Goal: Check status: Check status

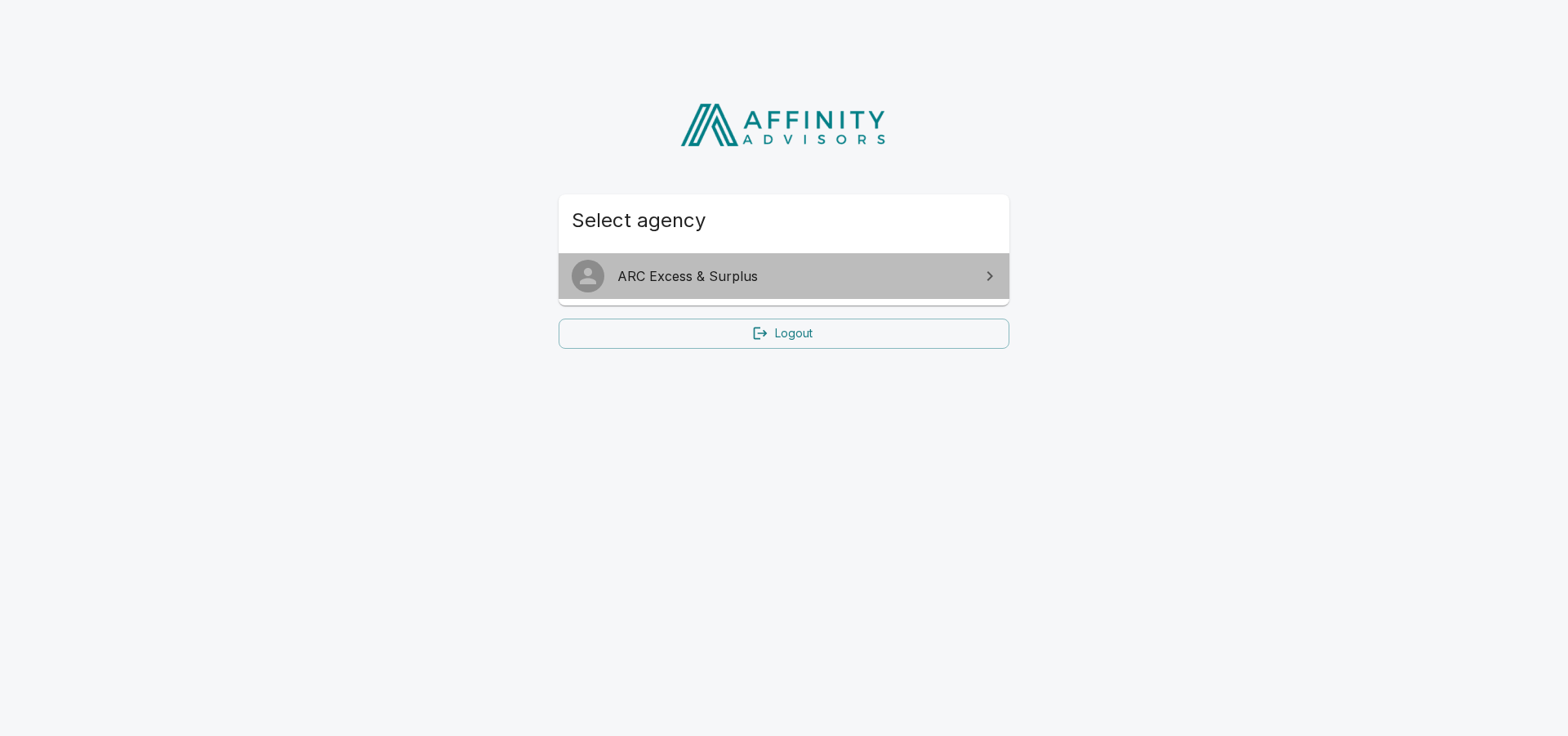
click at [728, 268] on span "ARC Excess & Surplus" at bounding box center [794, 276] width 353 height 20
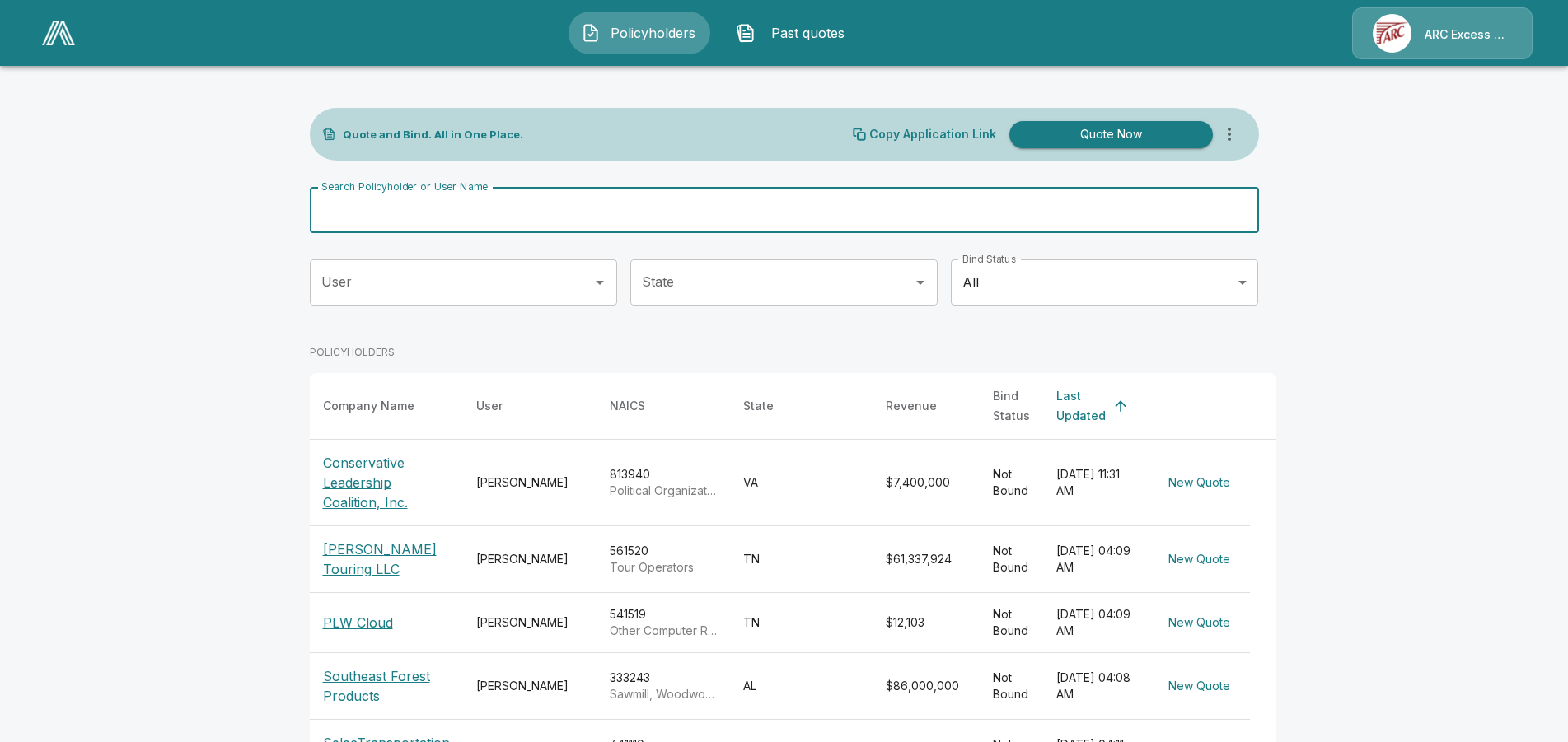
click at [786, 215] on input "Search Policyholder or User Name" at bounding box center [775, 210] width 931 height 46
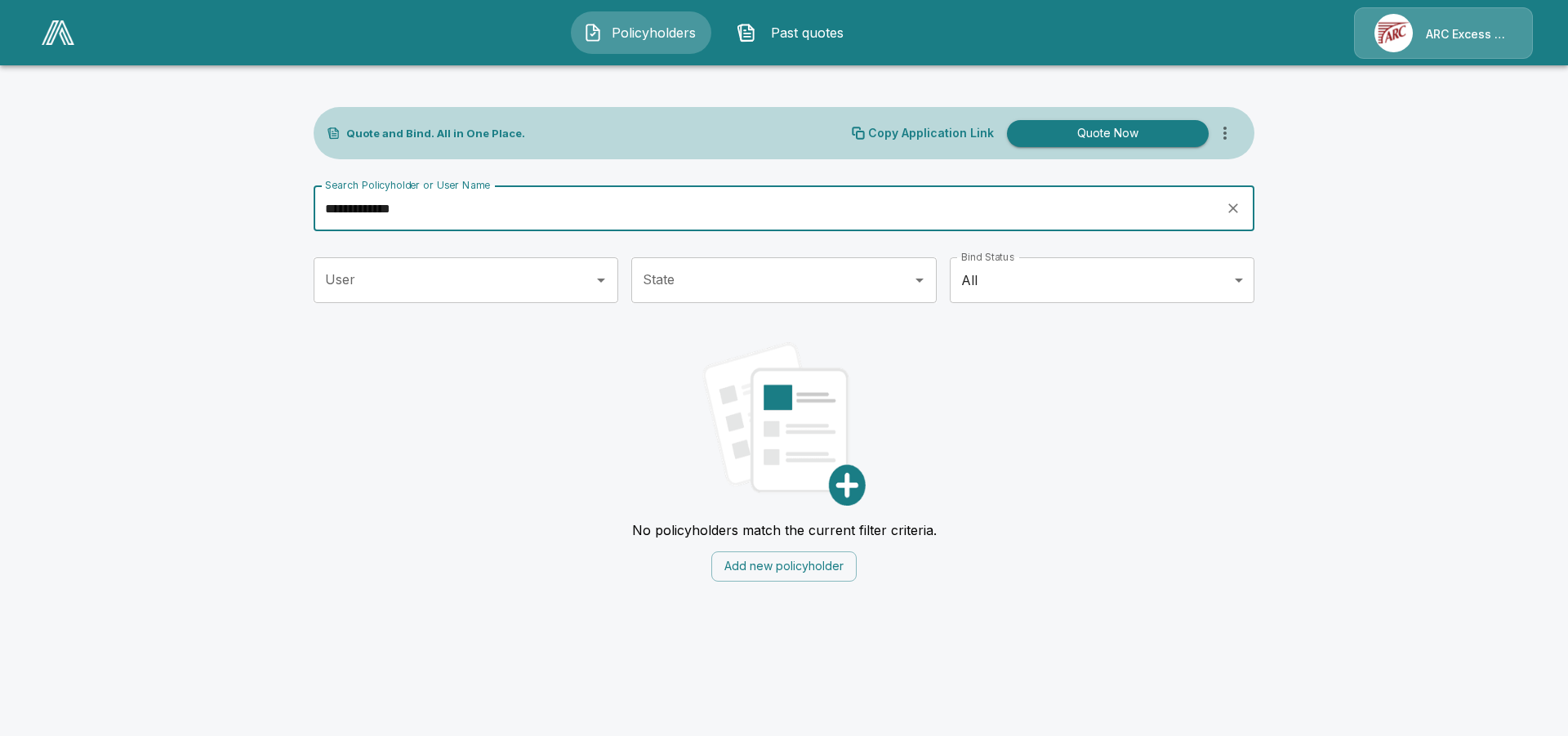
type input "*****"
type input "**********"
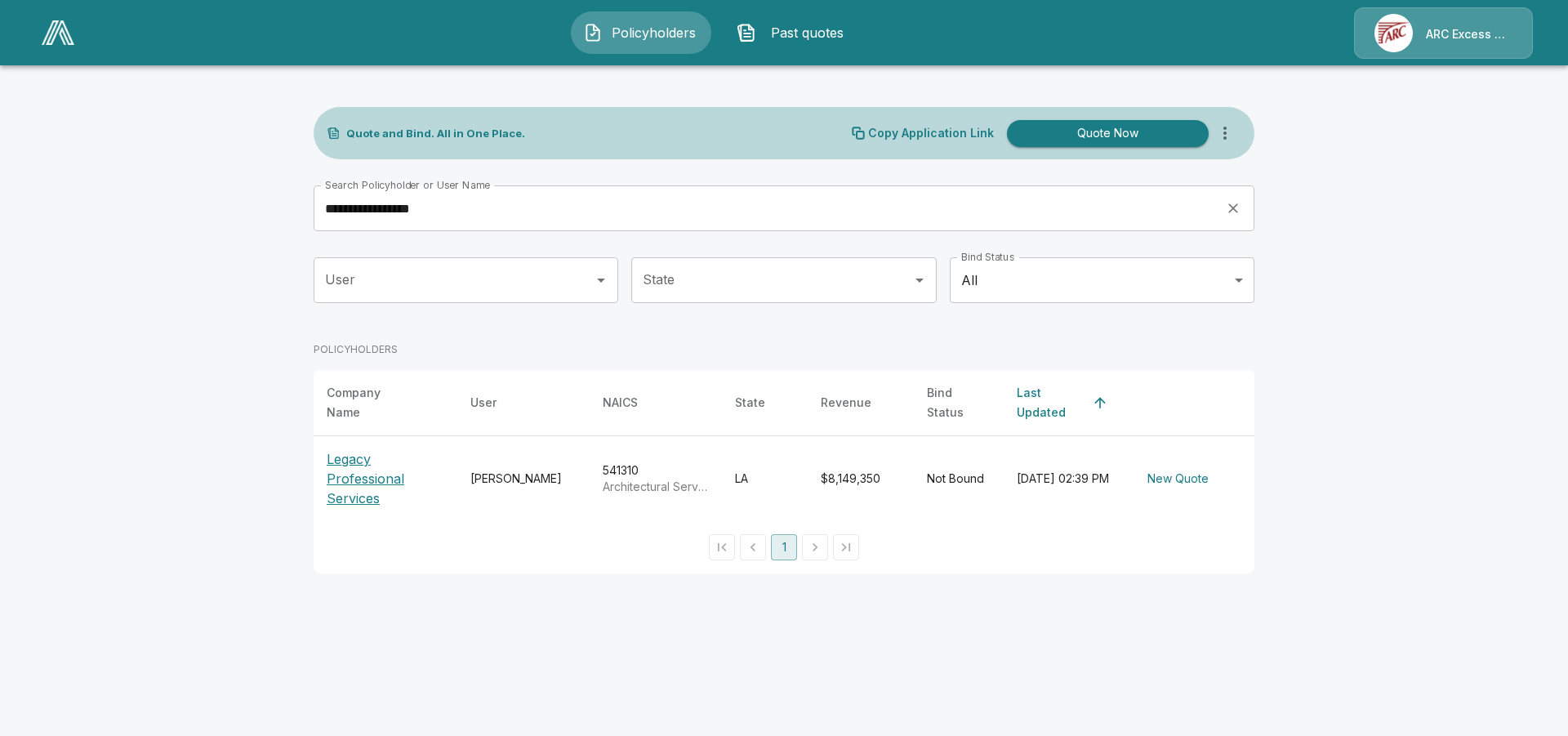
click at [366, 468] on p "Legacy Professional Services" at bounding box center [385, 479] width 118 height 59
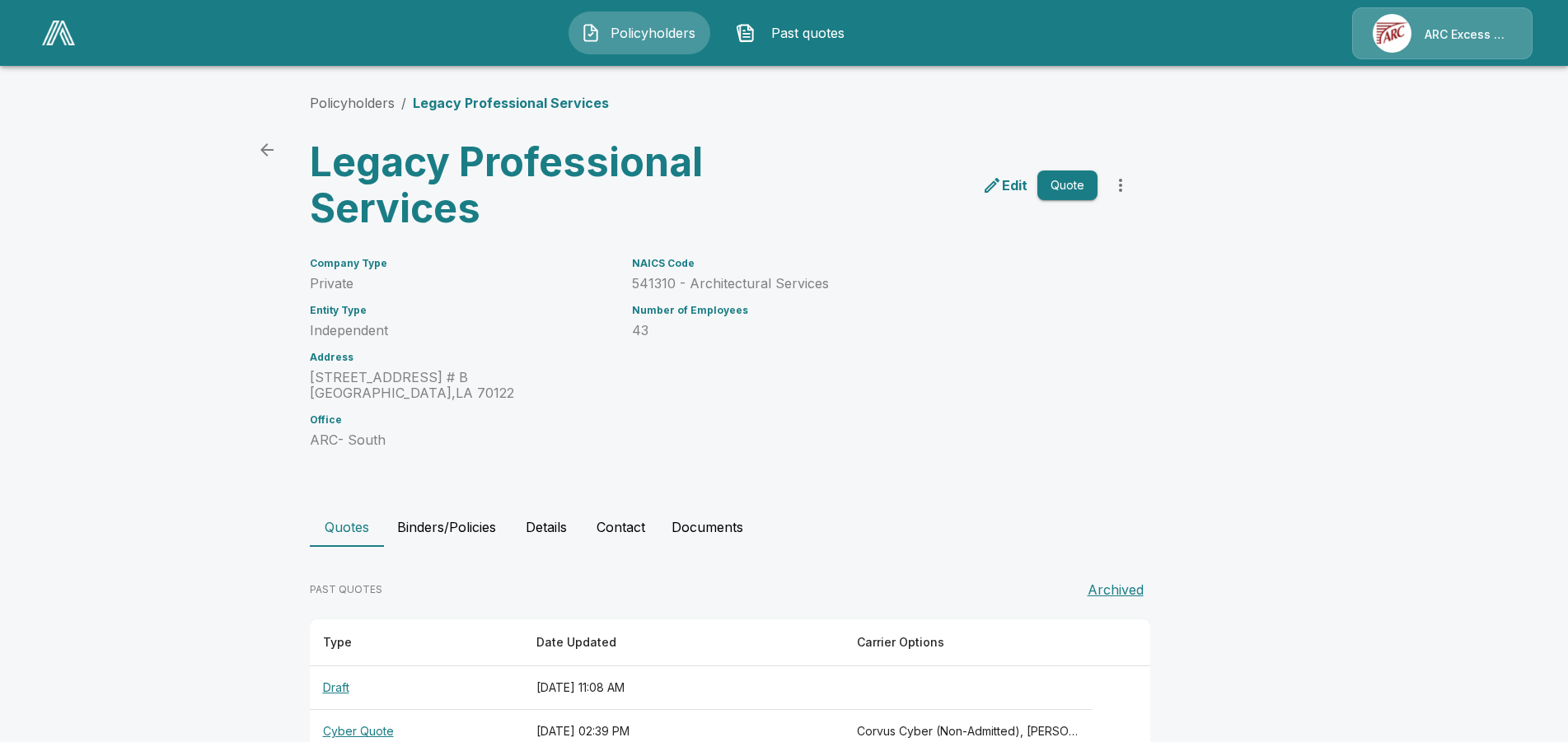
scroll to position [42, 0]
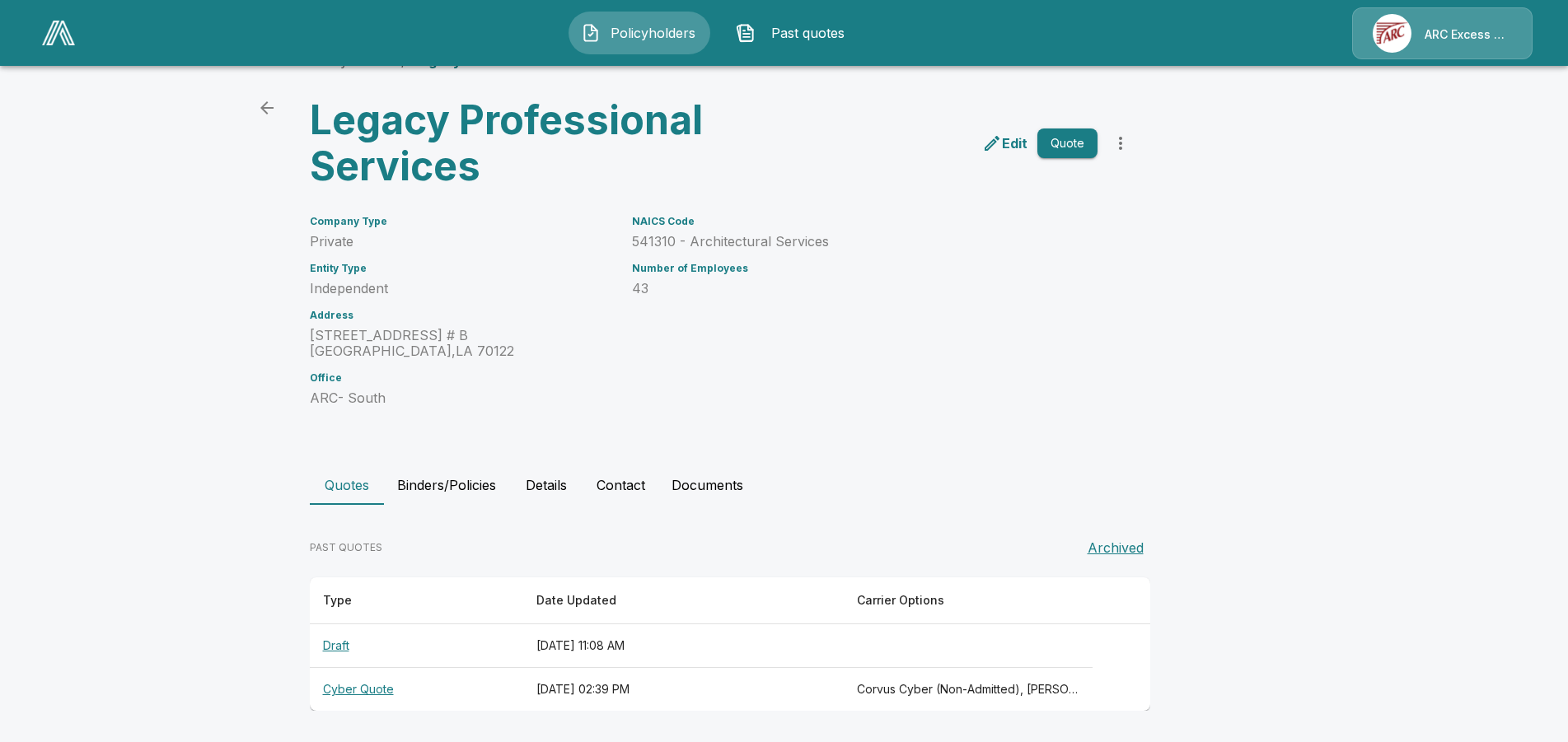
click at [339, 642] on th "Draft" at bounding box center [416, 646] width 213 height 43
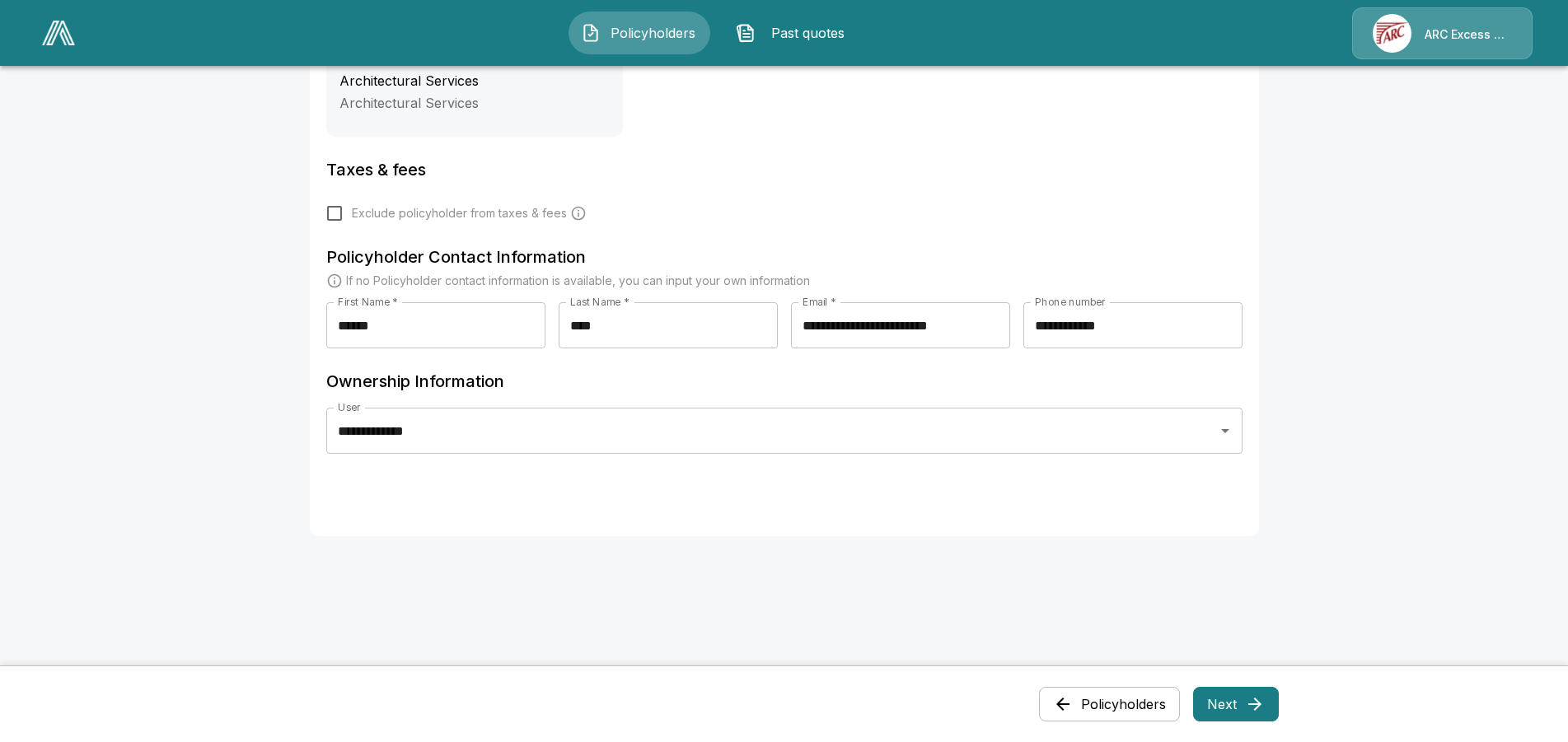
scroll to position [71, 0]
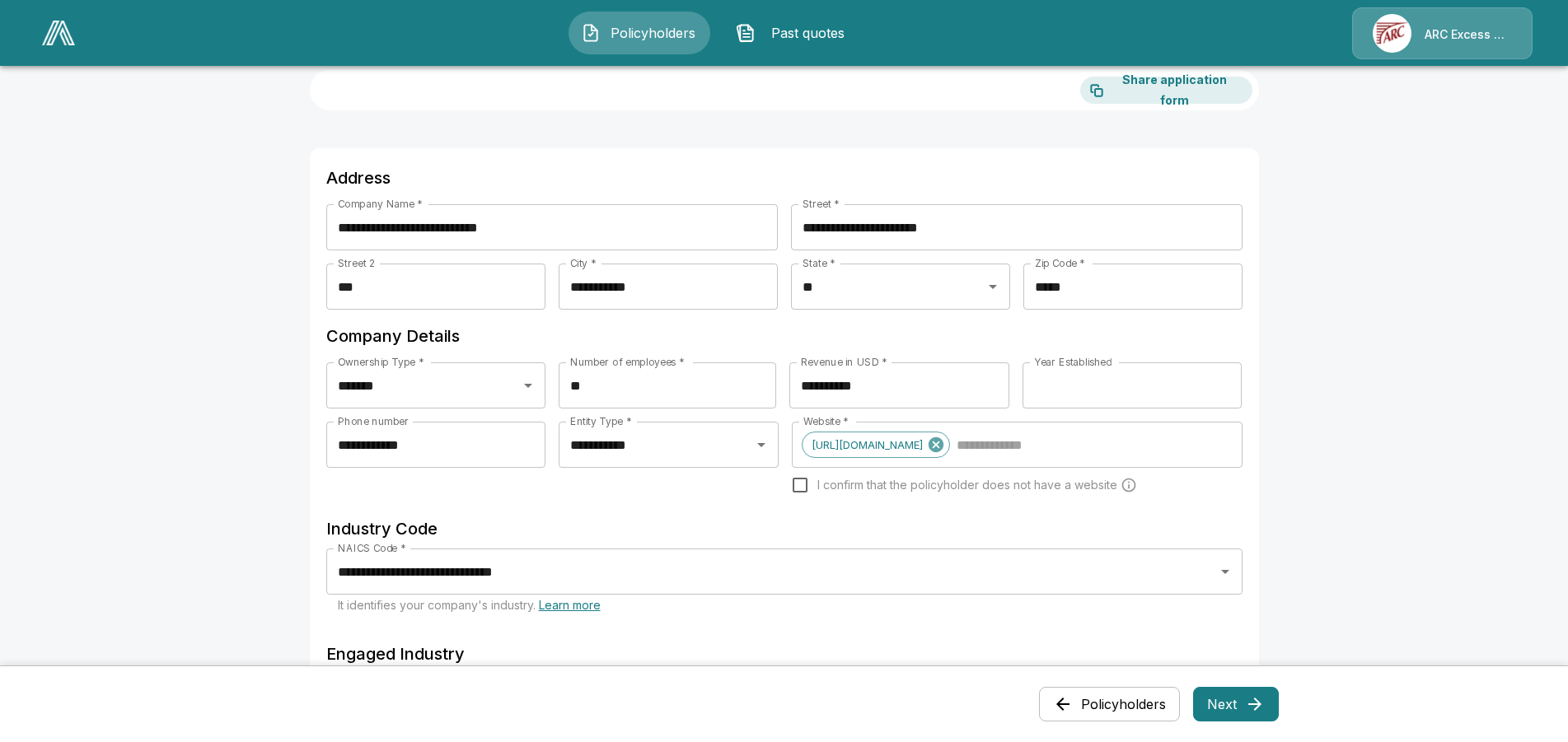
drag, startPoint x: 161, startPoint y: 266, endPoint x: 151, endPoint y: 159, distance: 107.5
click at [159, 229] on main "**********" at bounding box center [784, 671] width 1568 height 1485
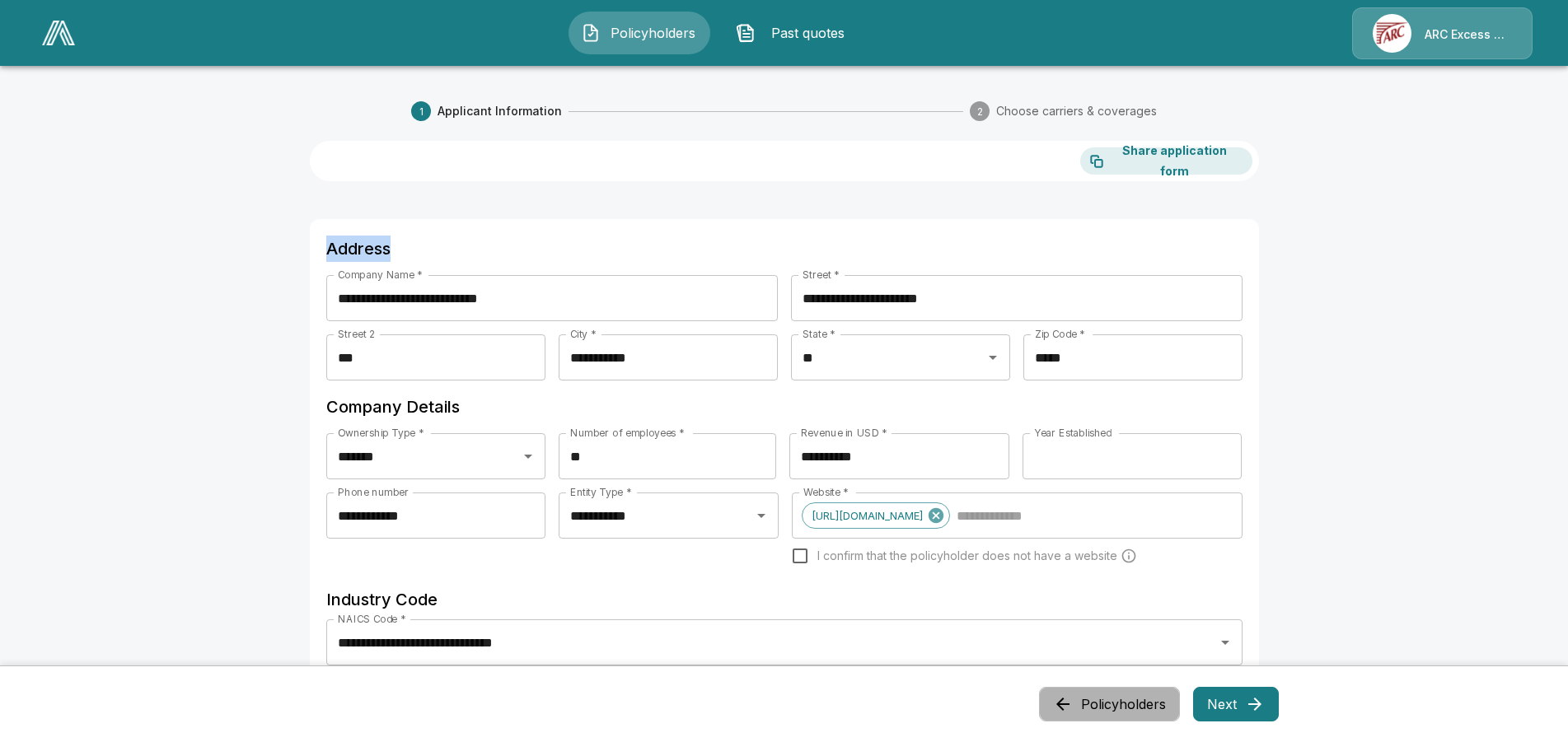
click at [1083, 710] on button "Policyholders" at bounding box center [1109, 705] width 141 height 35
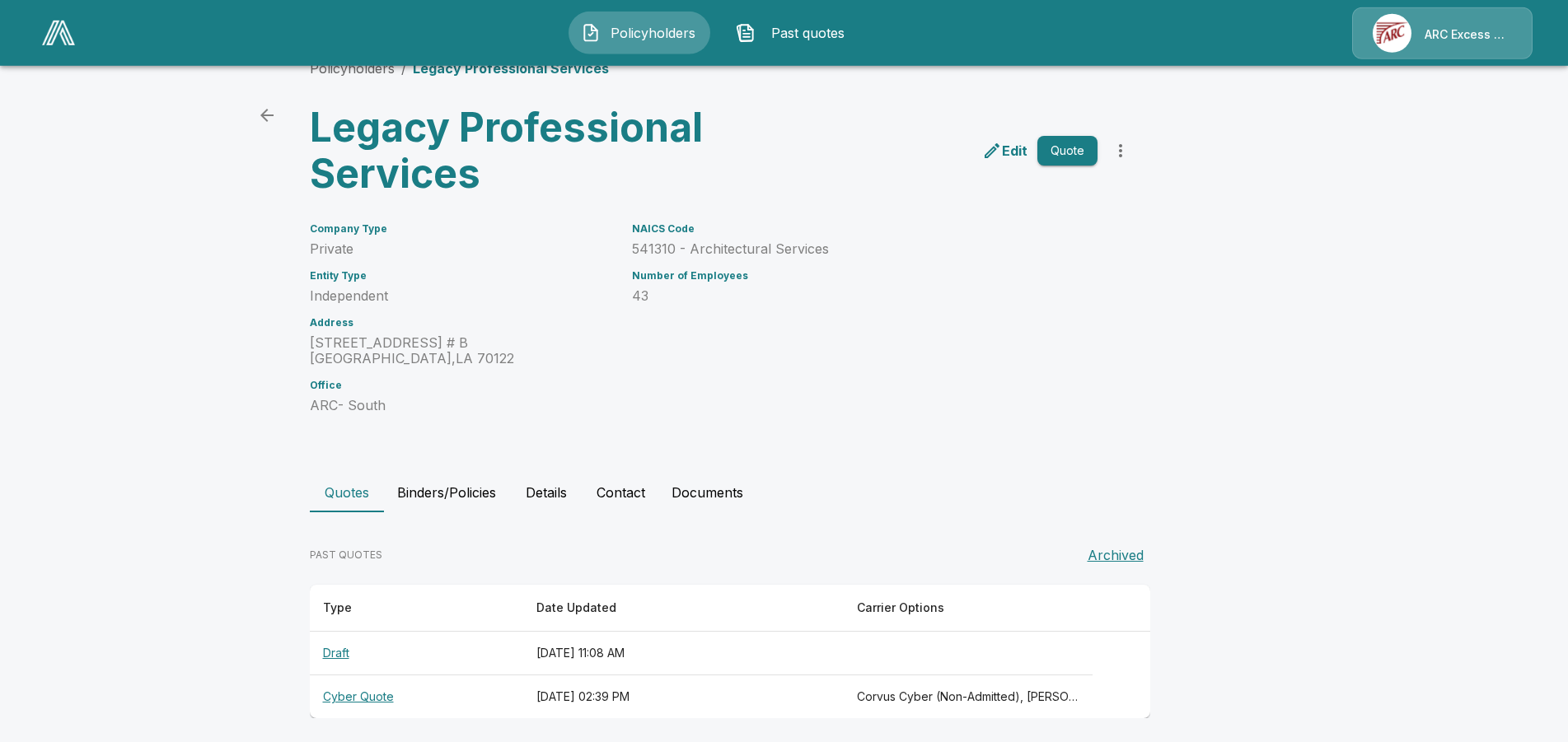
scroll to position [42, 0]
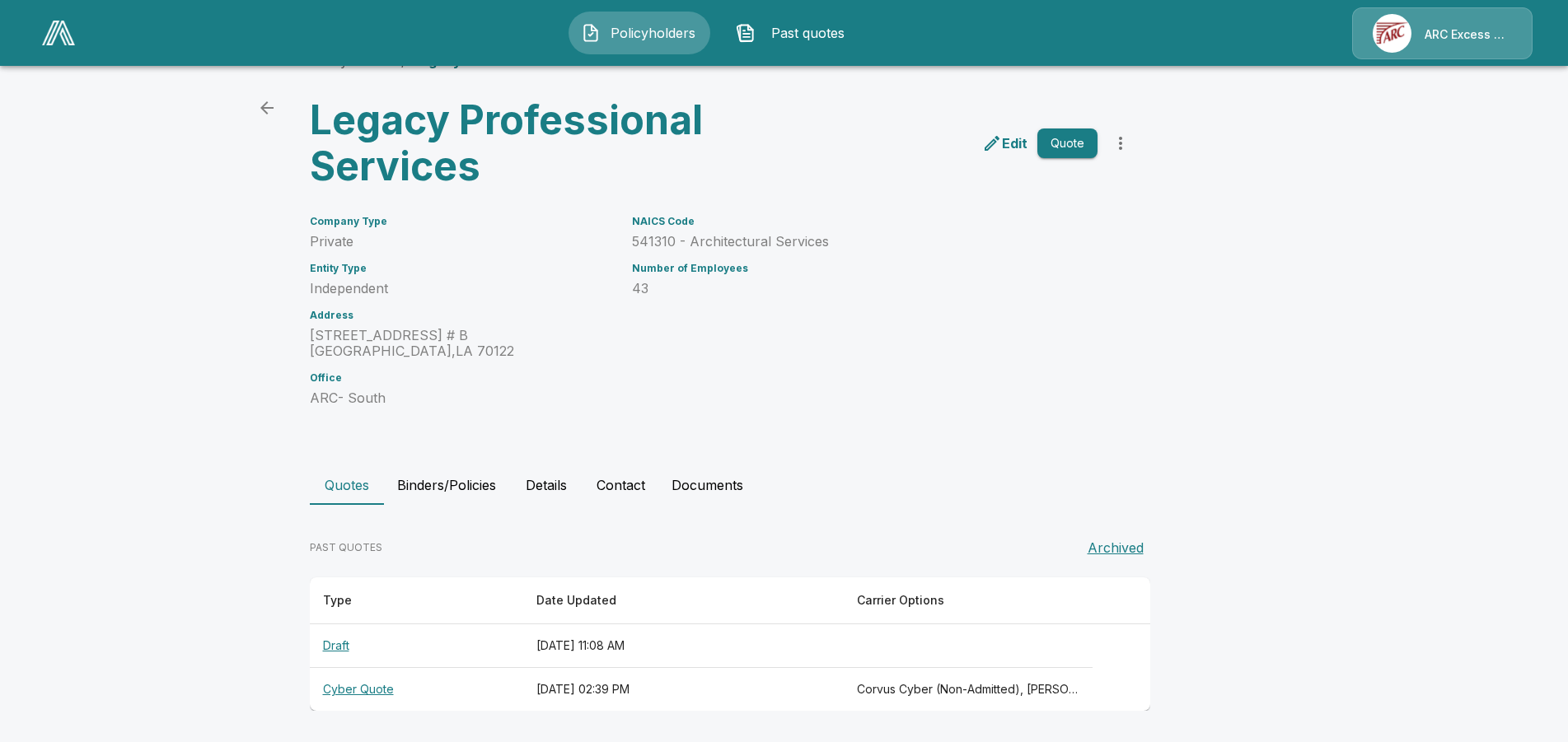
click at [359, 690] on th "Cyber Quote" at bounding box center [416, 690] width 213 height 43
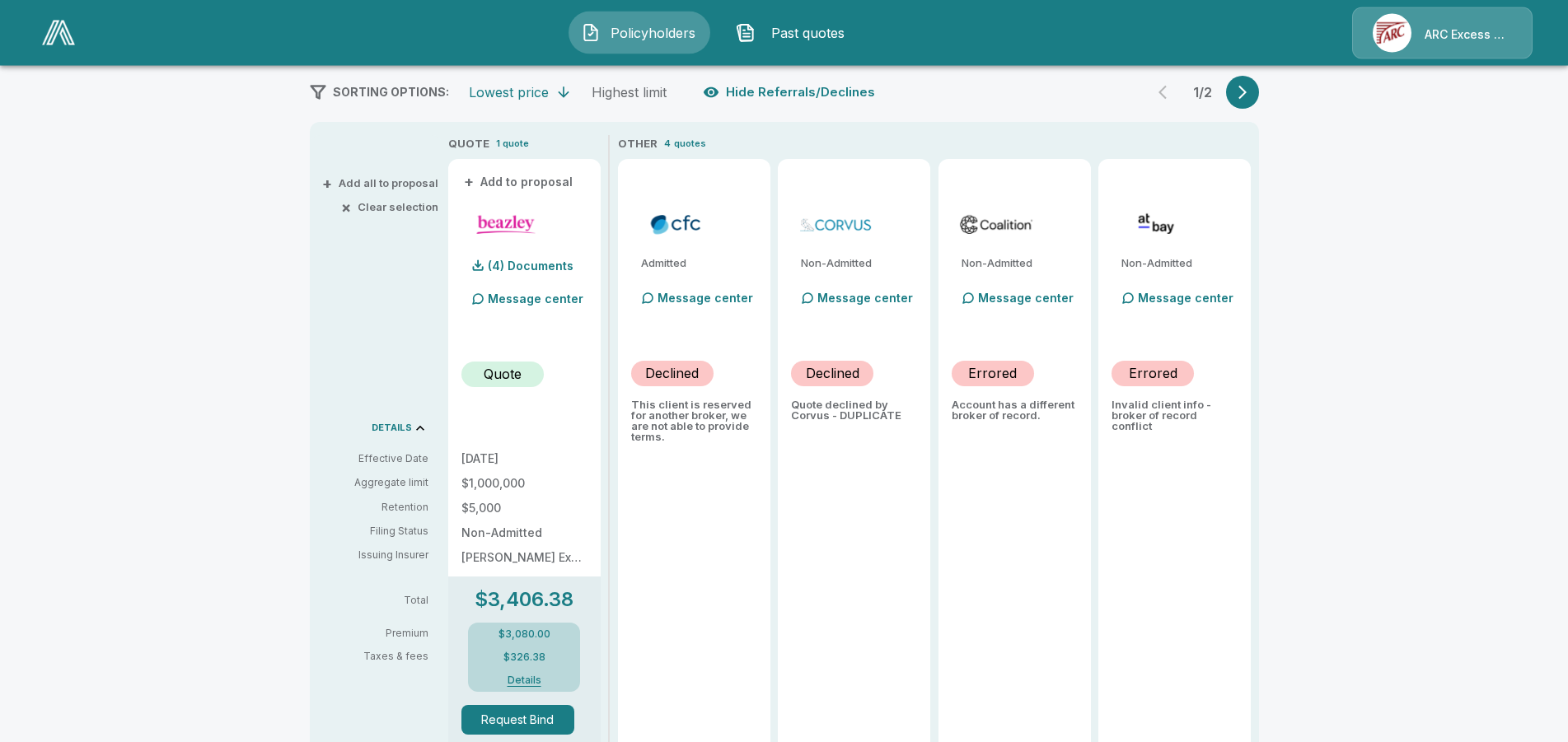
scroll to position [277, 0]
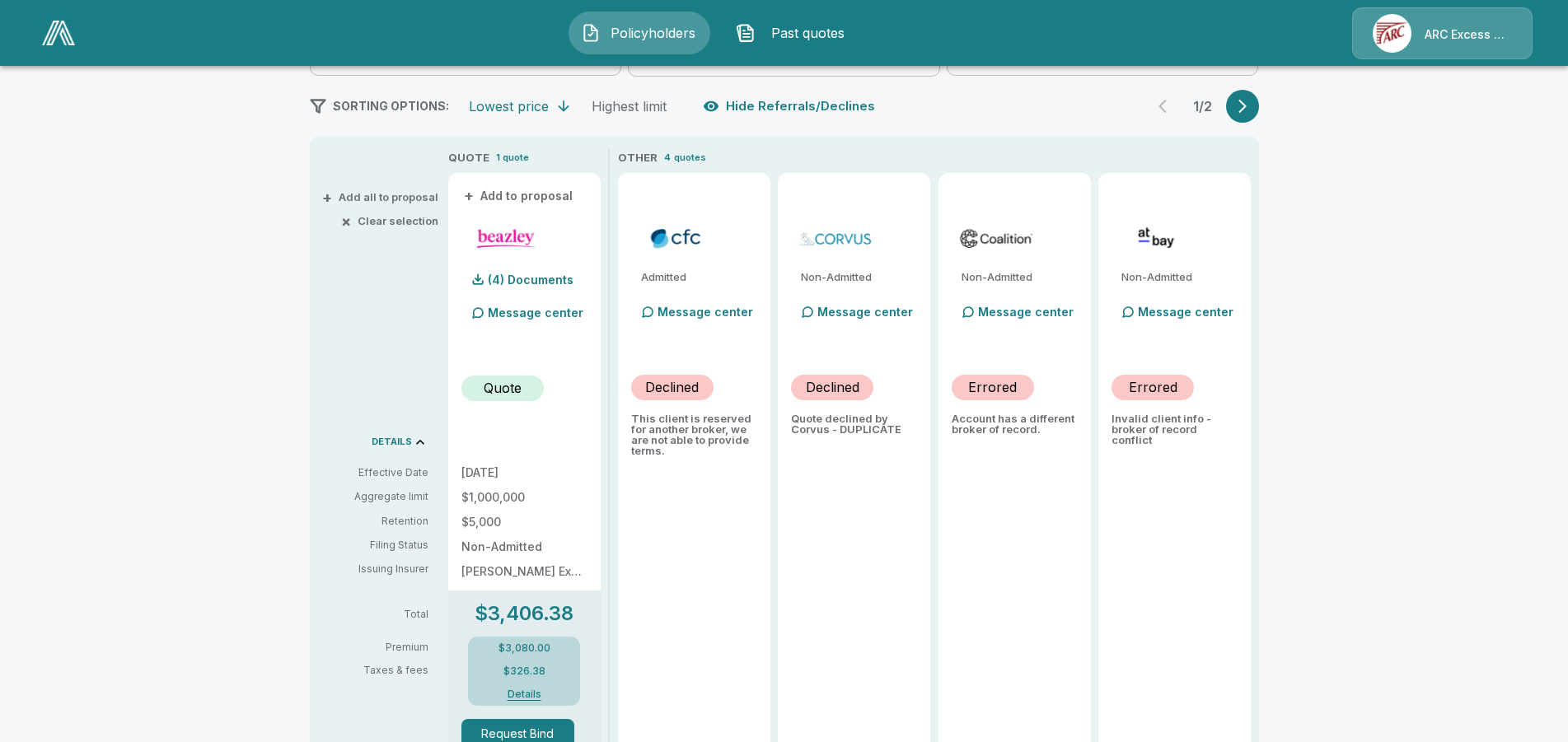
click at [1250, 106] on icon "button" at bounding box center [1243, 106] width 17 height 17
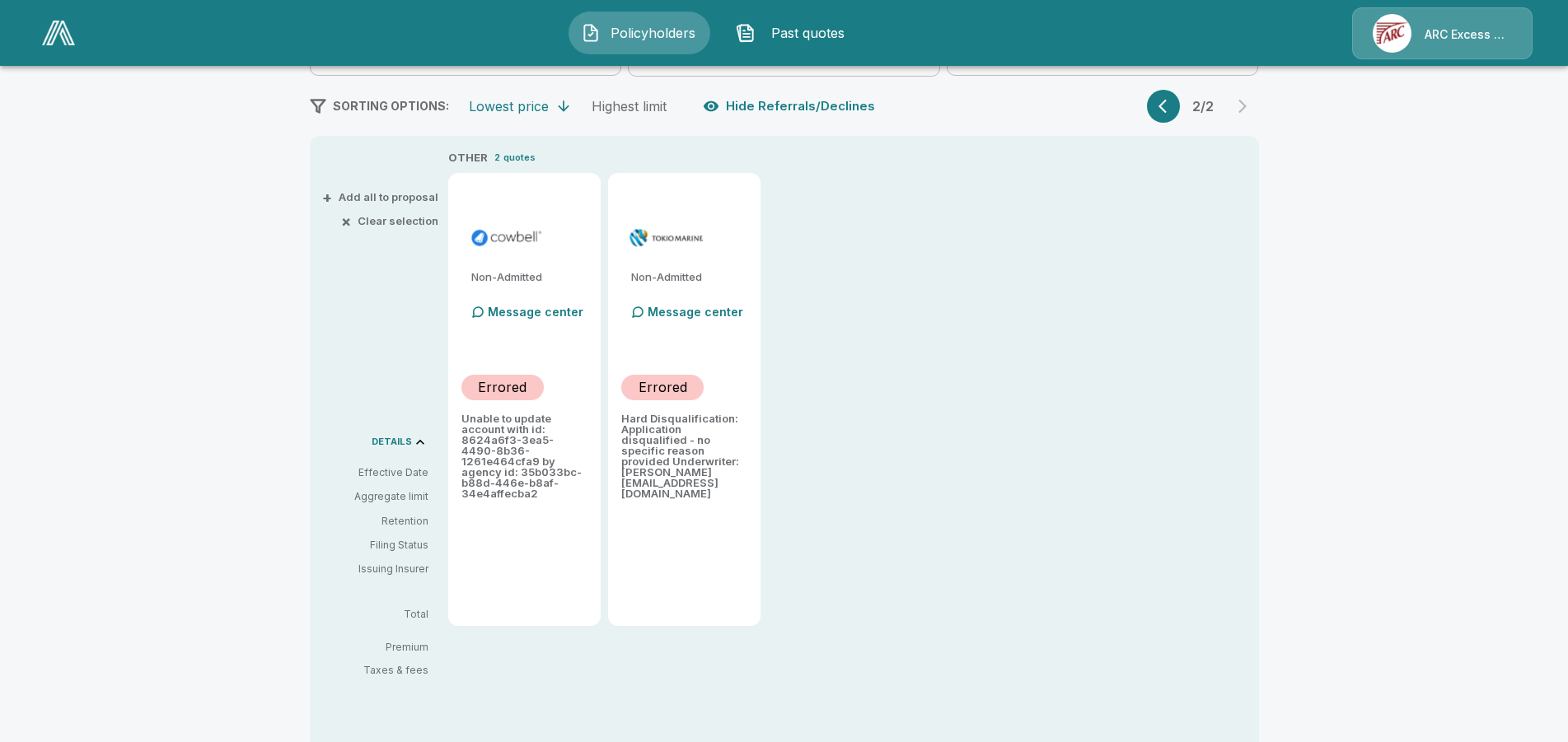
click at [1164, 110] on button "button" at bounding box center [1164, 106] width 33 height 33
